Goal: Task Accomplishment & Management: Complete application form

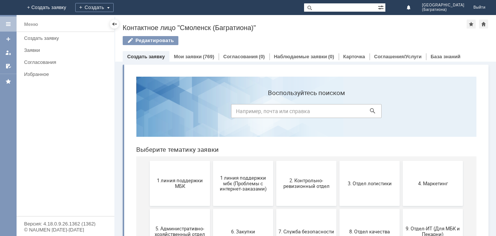
click at [7, 21] on div at bounding box center [8, 24] width 6 height 6
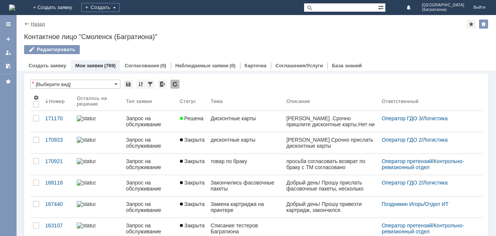
click at [31, 25] on link "Назад" at bounding box center [38, 24] width 14 height 6
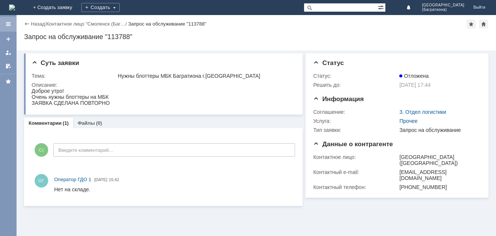
click at [8, 24] on div at bounding box center [8, 24] width 6 height 6
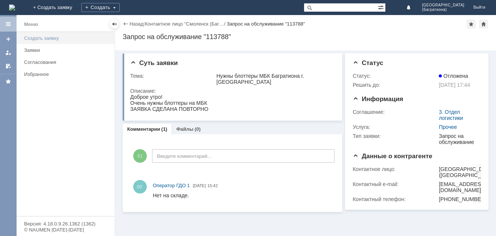
click at [46, 40] on div "Создать заявку" at bounding box center [67, 38] width 86 height 6
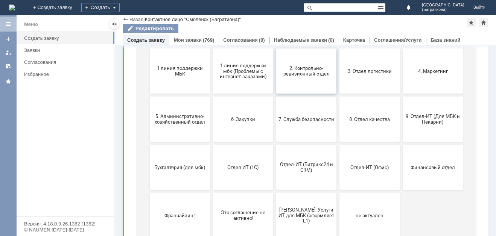
click at [306, 79] on button "2. Контрольно-ревизионный отдел" at bounding box center [306, 71] width 60 height 45
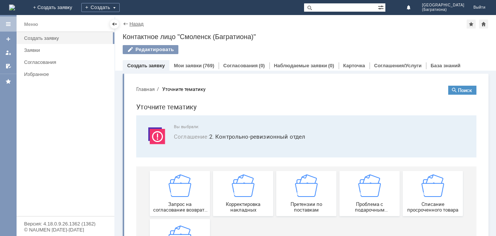
click at [138, 21] on link "Назад" at bounding box center [136, 24] width 14 height 6
